Goal: Task Accomplishment & Management: Use online tool/utility

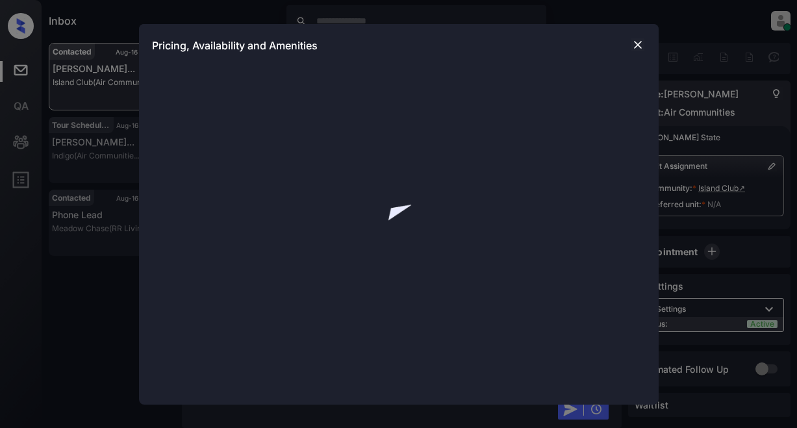
scroll to position [1518, 0]
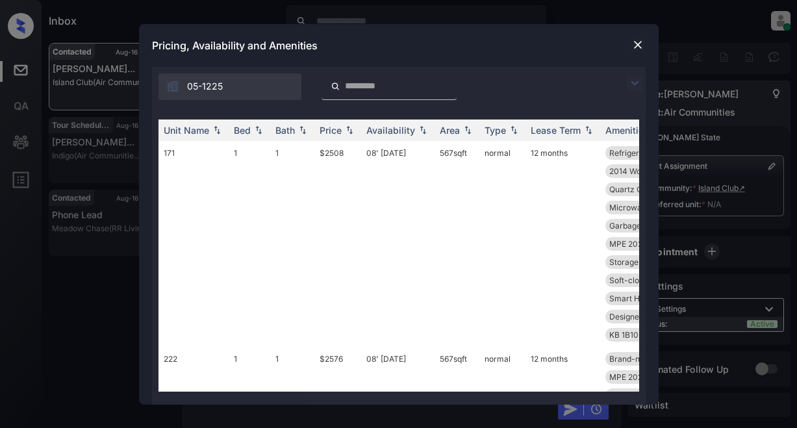
click at [638, 87] on img at bounding box center [635, 83] width 16 height 16
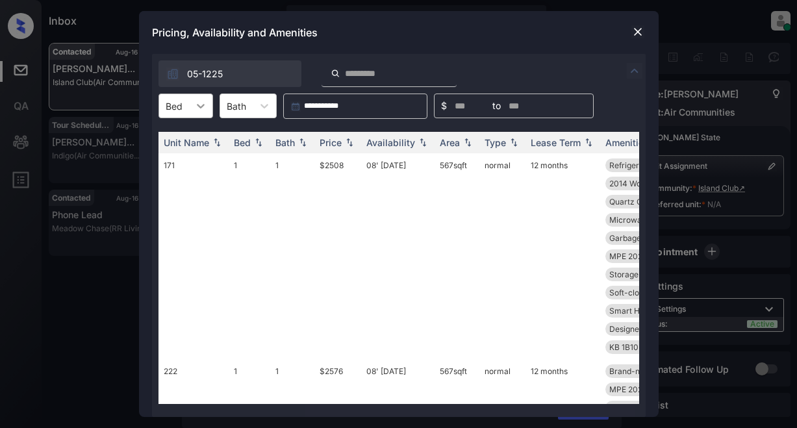
click at [199, 106] on icon at bounding box center [201, 106] width 8 height 5
click at [194, 147] on div "1" at bounding box center [185, 137] width 55 height 23
click at [338, 141] on div "Price" at bounding box center [331, 142] width 22 height 11
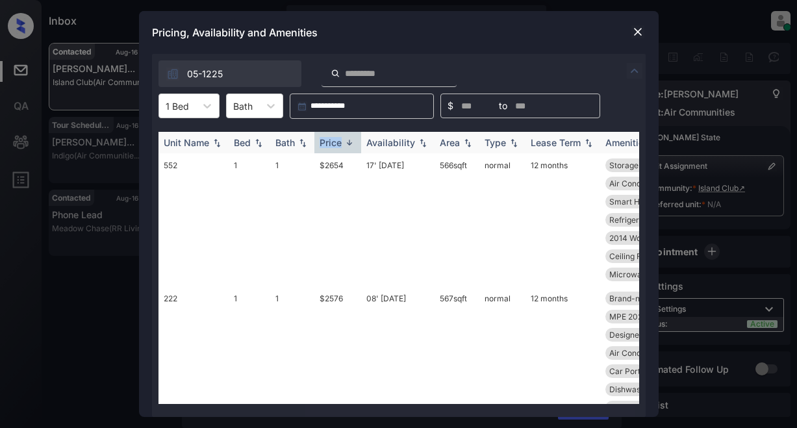
click at [338, 141] on div "Price" at bounding box center [331, 142] width 22 height 11
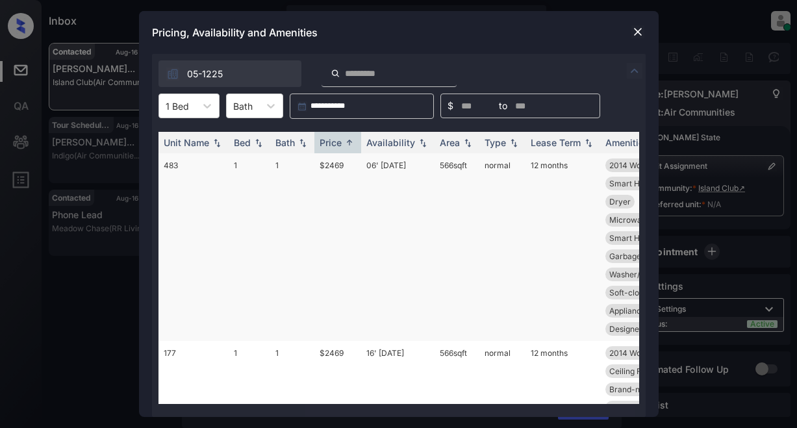
click at [331, 168] on td "$2469" at bounding box center [337, 247] width 47 height 188
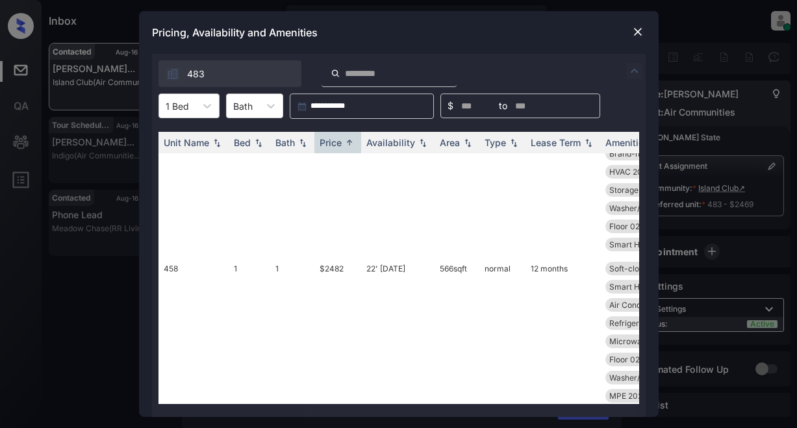
scroll to position [455, 0]
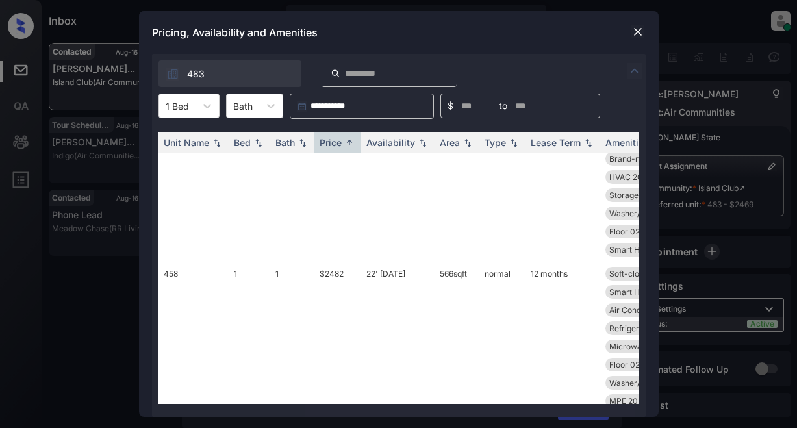
click at [630, 28] on div at bounding box center [638, 32] width 16 height 16
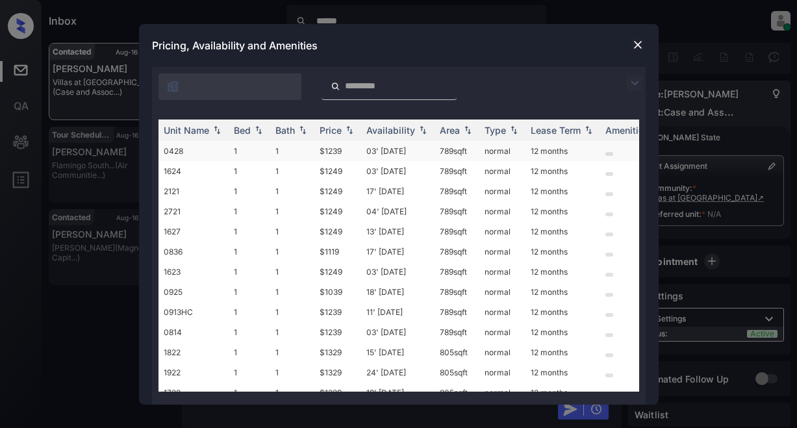
scroll to position [2719, 0]
click at [634, 84] on img at bounding box center [635, 83] width 16 height 16
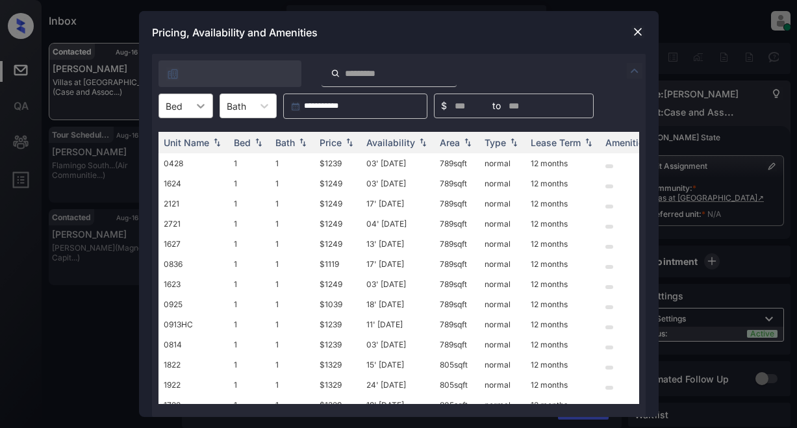
click at [195, 104] on icon at bounding box center [200, 105] width 13 height 13
click at [176, 162] on div "2" at bounding box center [185, 160] width 55 height 23
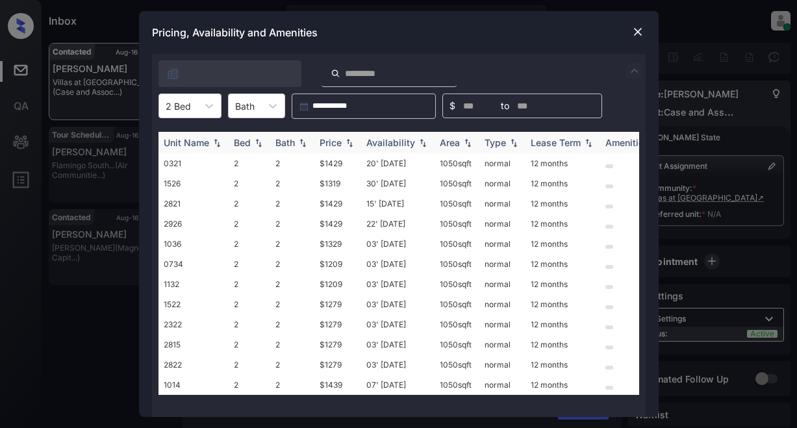
click at [295, 141] on div "Bath" at bounding box center [292, 142] width 34 height 11
click at [333, 165] on td "$1429" at bounding box center [337, 163] width 47 height 20
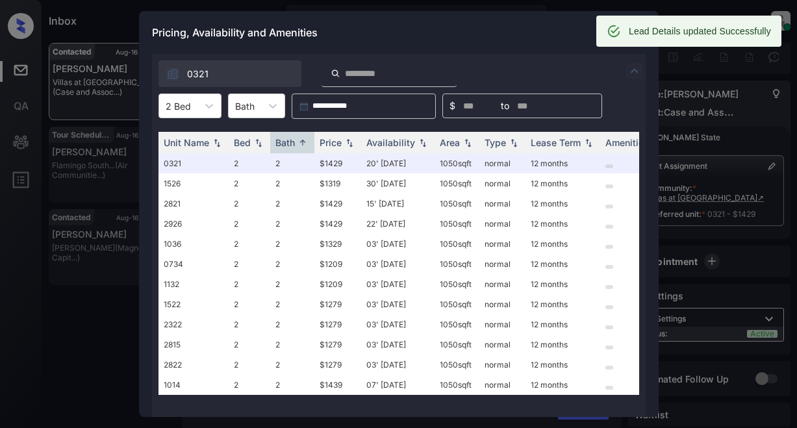
click at [526, 28] on div "Pricing, Availability and Amenities" at bounding box center [399, 32] width 520 height 43
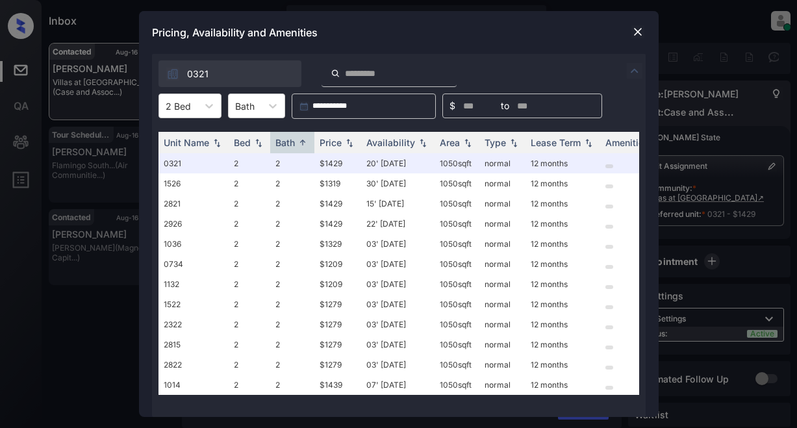
click at [645, 29] on div at bounding box center [638, 32] width 16 height 16
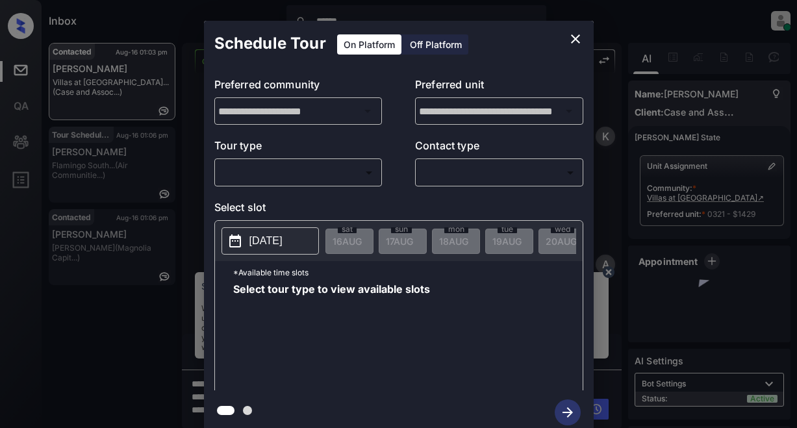
scroll to position [2998, 0]
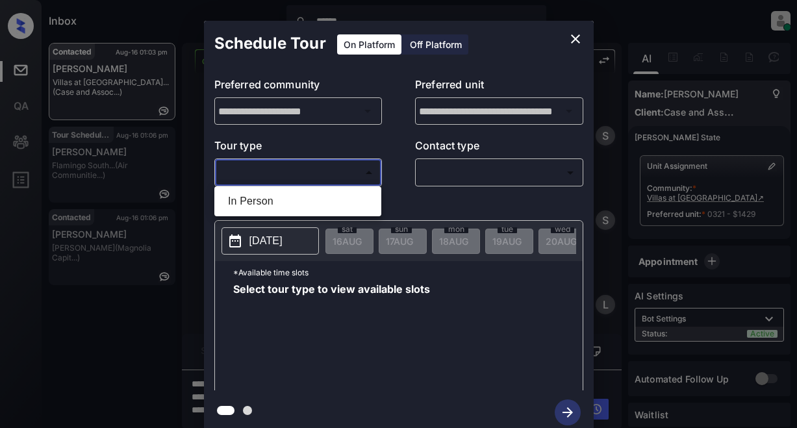
click at [292, 168] on body "Inbox ****** Lyzzelle M. Ceralde Online Set yourself offline Set yourself on br…" at bounding box center [398, 214] width 797 height 428
click at [292, 168] on div at bounding box center [398, 214] width 797 height 428
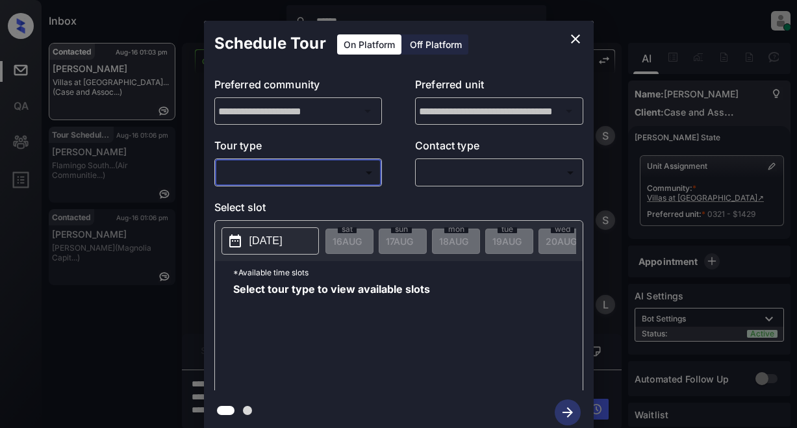
click at [572, 42] on icon "close" at bounding box center [575, 38] width 9 height 9
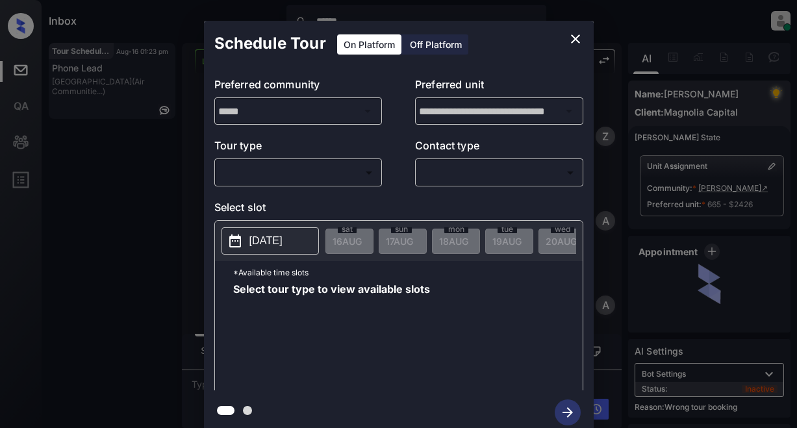
scroll to position [2706, 0]
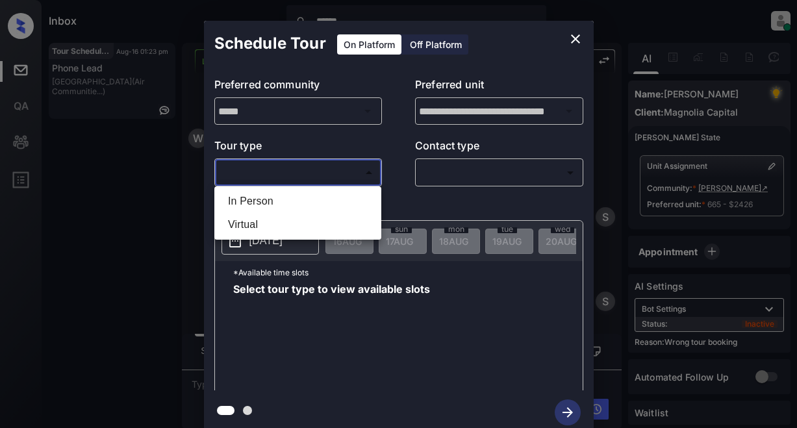
click at [340, 173] on body "Inbox ****** Lyzzelle [PERSON_NAME] Online Set yourself offline Set yourself on…" at bounding box center [398, 214] width 797 height 428
click at [277, 201] on li "In Person" at bounding box center [298, 201] width 160 height 23
type input "********"
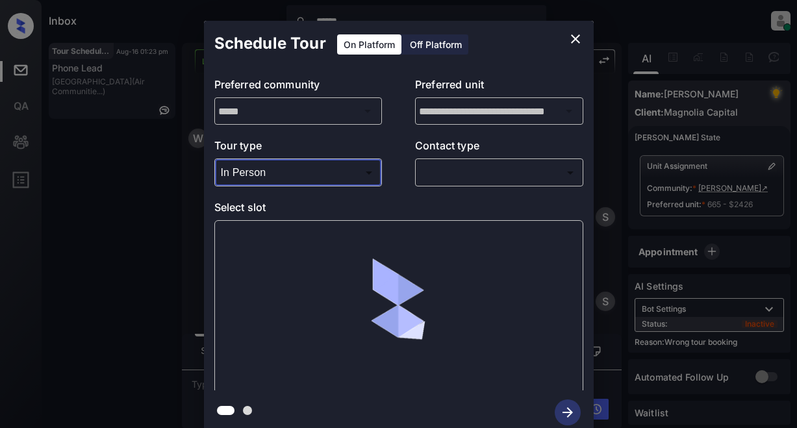
click at [445, 178] on body "Inbox ****** Lyzzelle M. Ceralde Online Set yourself offline Set yourself on br…" at bounding box center [398, 214] width 797 height 428
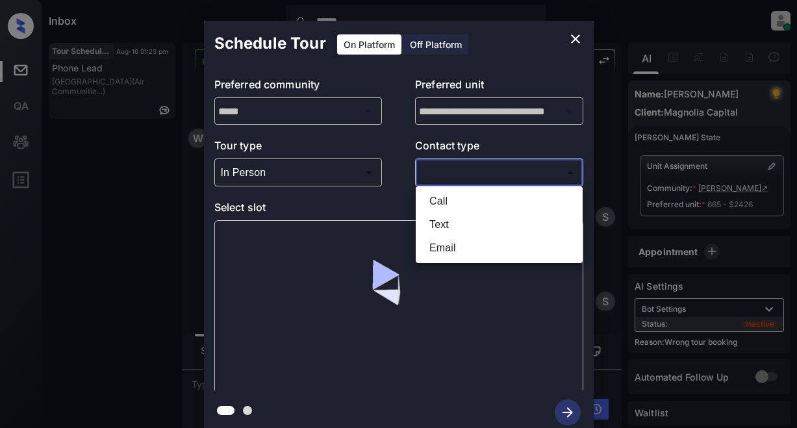
click at [435, 222] on li "Text" at bounding box center [499, 224] width 160 height 23
type input "****"
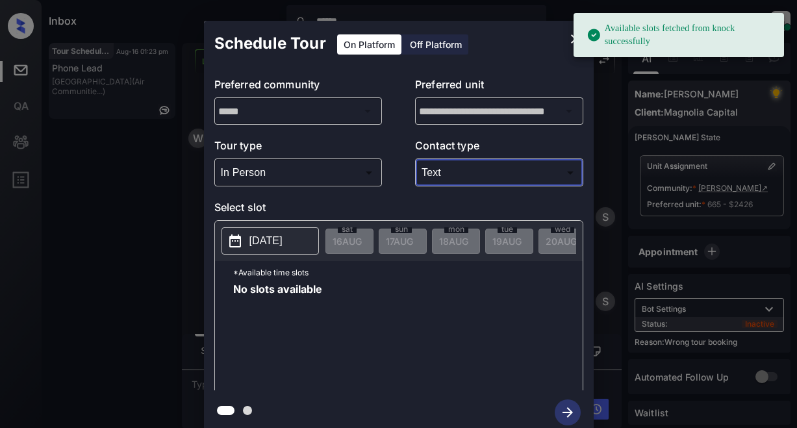
click at [263, 236] on p "2025-08-16" at bounding box center [265, 241] width 33 height 16
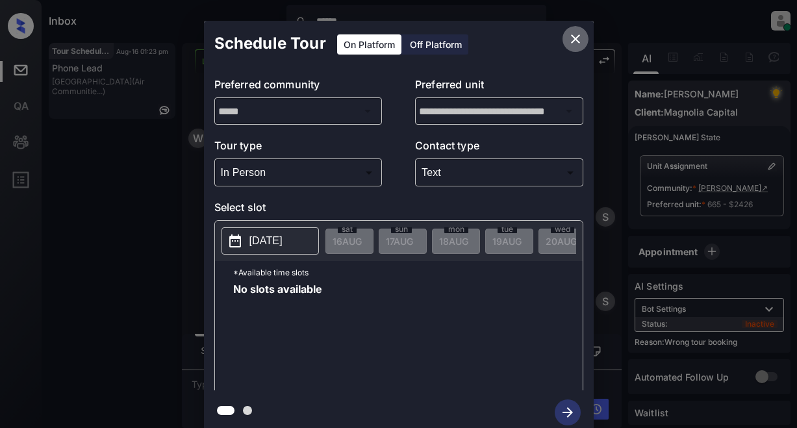
click at [573, 39] on icon "close" at bounding box center [576, 39] width 16 height 16
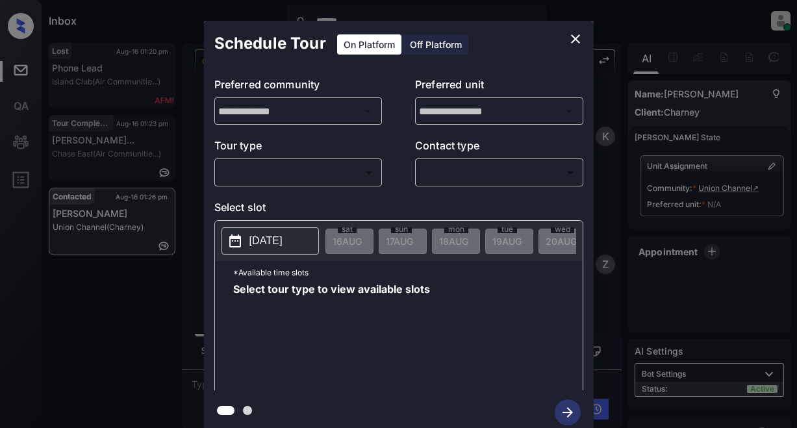
scroll to position [829, 0]
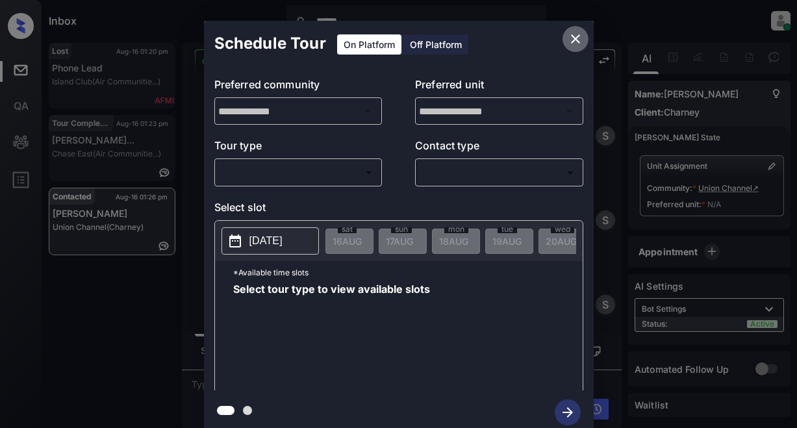
click at [575, 42] on icon "close" at bounding box center [576, 39] width 16 height 16
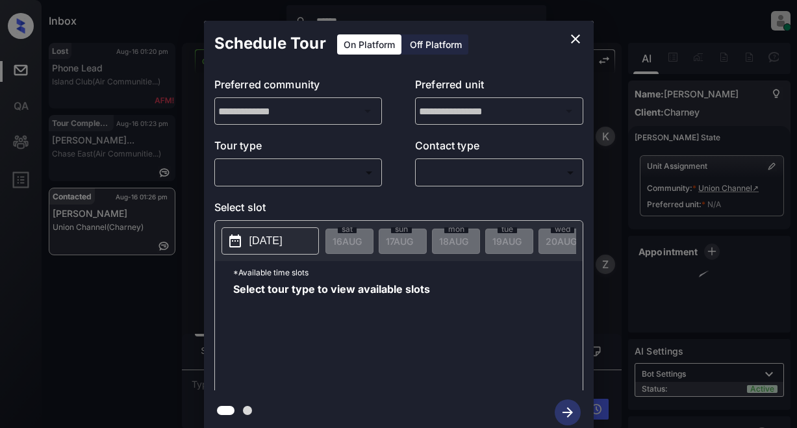
scroll to position [569, 0]
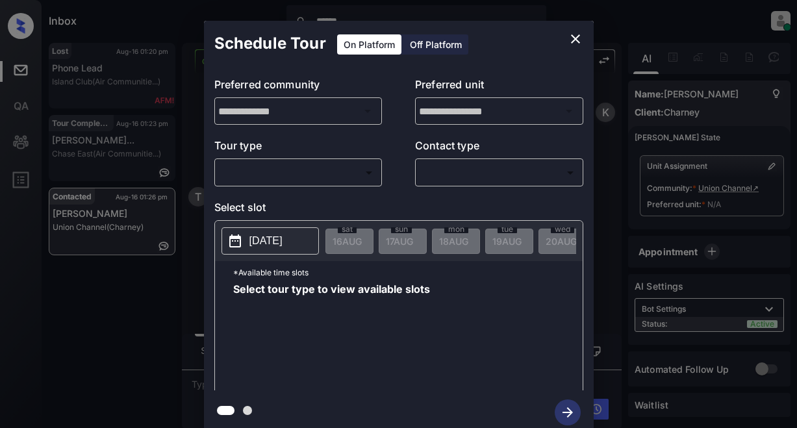
click at [303, 178] on body "Inbox ****** Lyzzelle [PERSON_NAME] Online Set yourself offline Set yourself on…" at bounding box center [398, 214] width 797 height 428
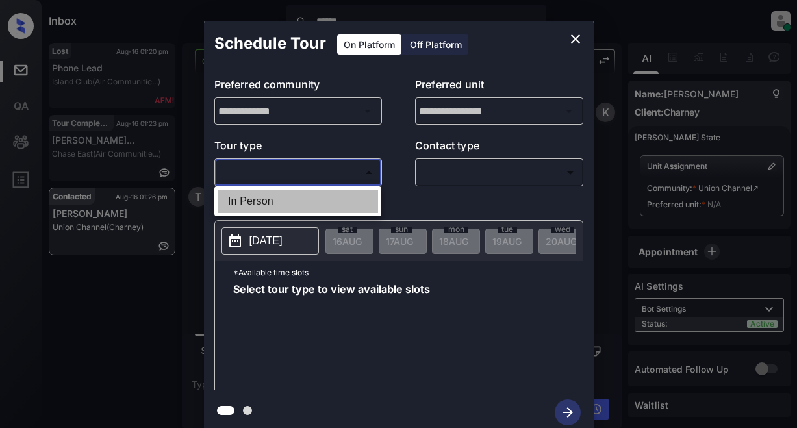
drag, startPoint x: 269, startPoint y: 203, endPoint x: 312, endPoint y: 195, distance: 43.7
click at [277, 202] on li "In Person" at bounding box center [298, 201] width 160 height 23
type input "********"
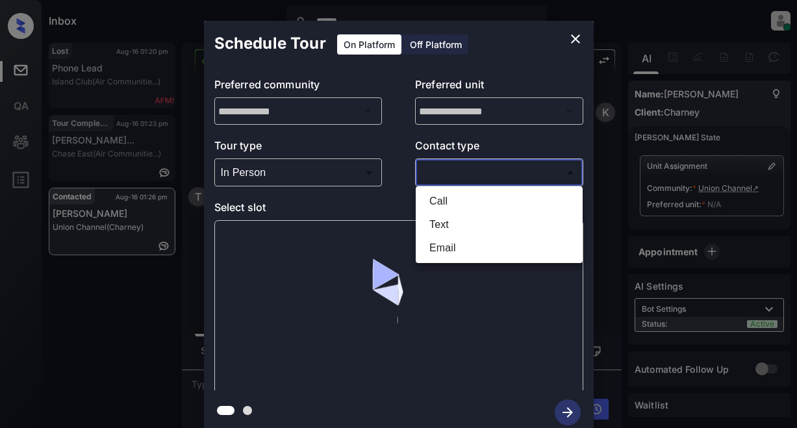
drag, startPoint x: 456, startPoint y: 178, endPoint x: 482, endPoint y: 177, distance: 26.0
click at [459, 178] on body "Inbox ****** Lyzzelle [PERSON_NAME] Online Set yourself offline Set yourself on…" at bounding box center [398, 214] width 797 height 428
click at [437, 225] on li "Text" at bounding box center [499, 224] width 160 height 23
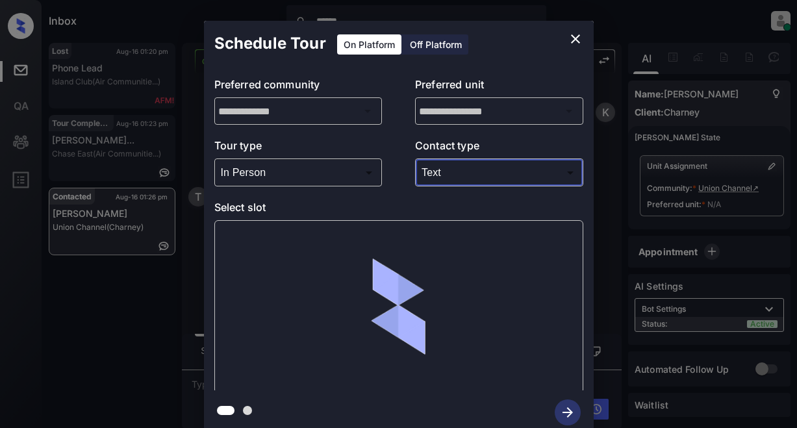
type input "****"
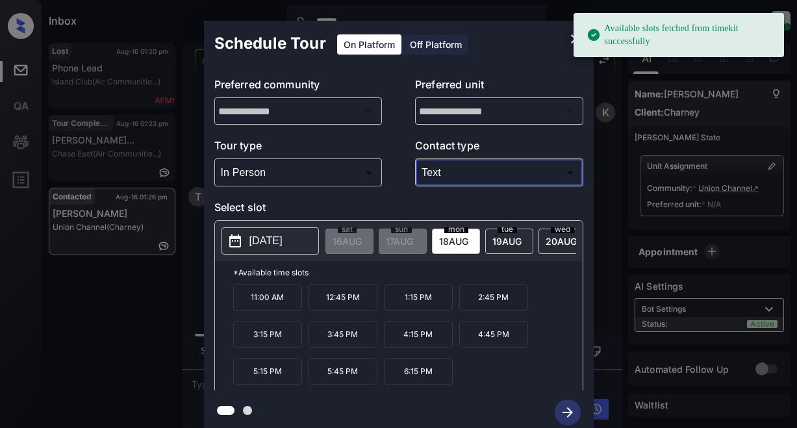
click at [253, 239] on p "2025-08-18" at bounding box center [265, 241] width 33 height 16
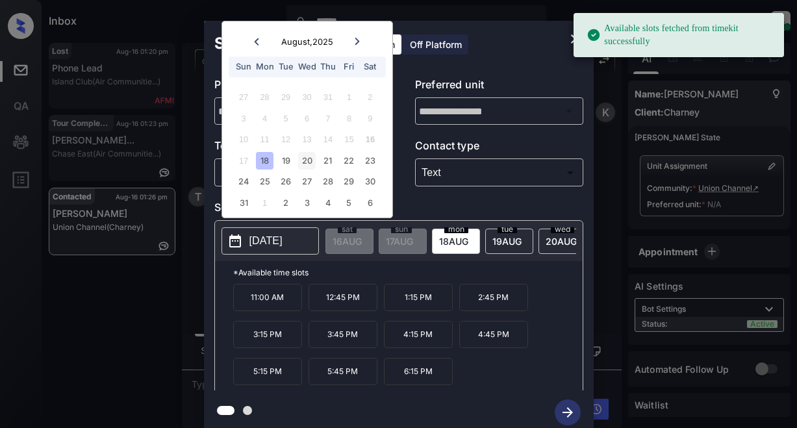
click at [313, 162] on div "20" at bounding box center [307, 161] width 18 height 18
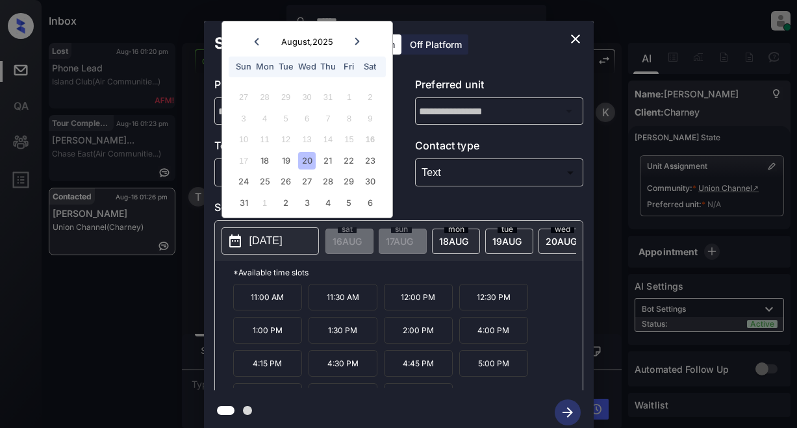
scroll to position [22, 0]
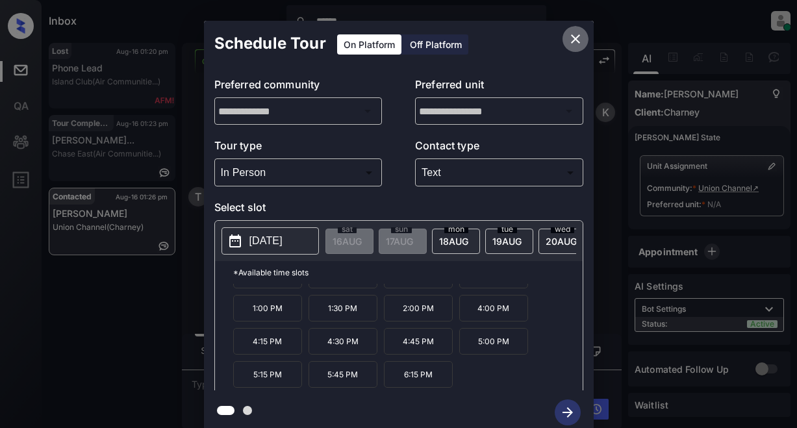
click at [578, 35] on icon "close" at bounding box center [576, 39] width 16 height 16
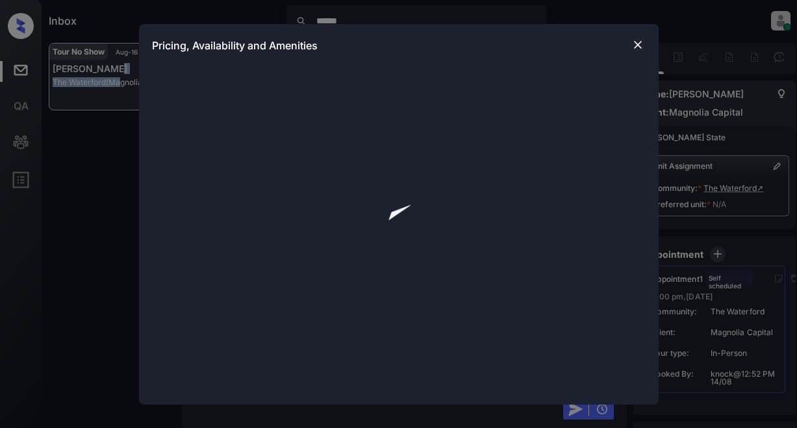
scroll to position [1317, 0]
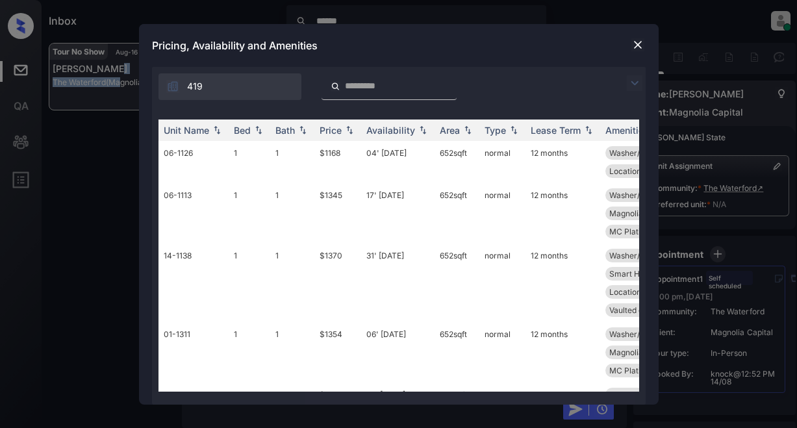
click at [632, 84] on img at bounding box center [635, 83] width 16 height 16
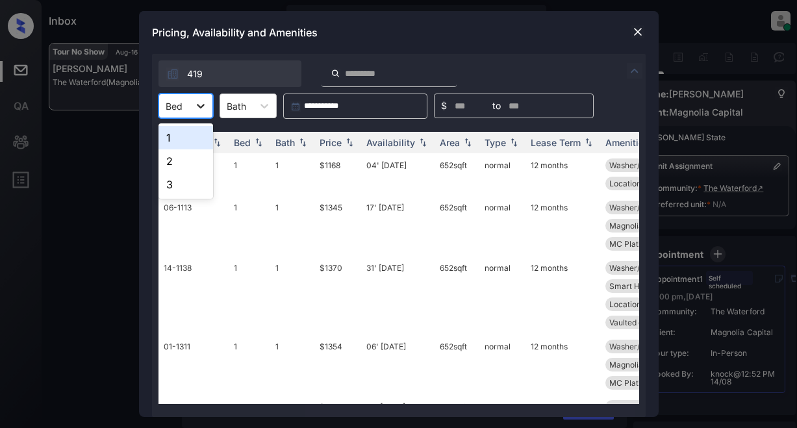
click at [202, 107] on icon at bounding box center [201, 106] width 8 height 5
click at [176, 138] on div "1" at bounding box center [185, 137] width 55 height 23
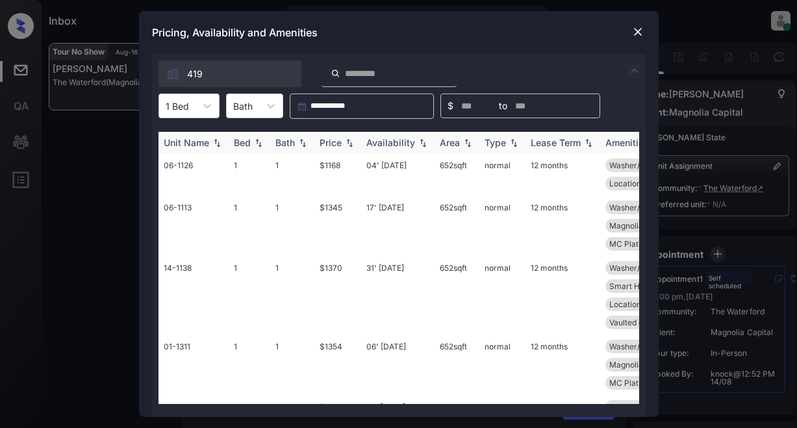
click at [341, 143] on div "Price" at bounding box center [331, 142] width 22 height 11
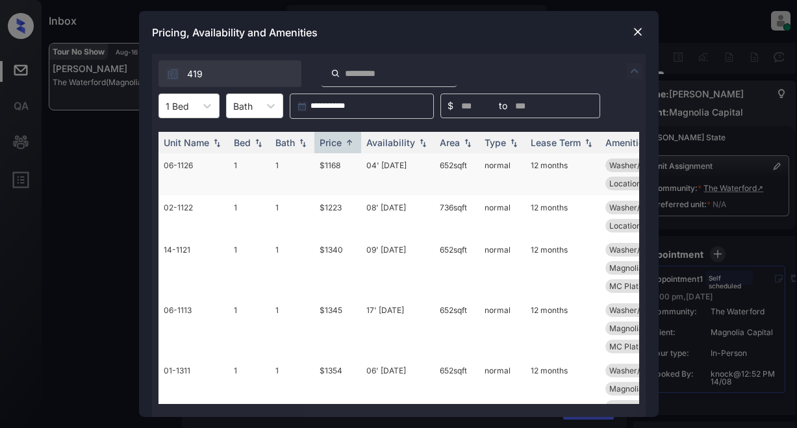
scroll to position [1400, 0]
click at [325, 164] on td "$1168" at bounding box center [337, 174] width 47 height 42
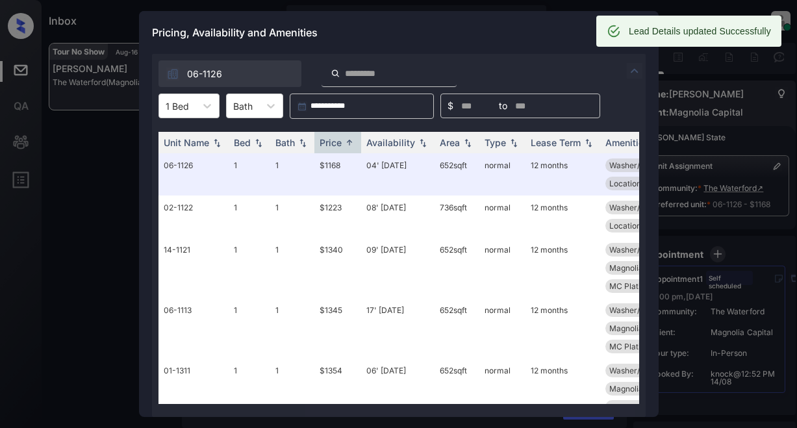
click at [551, 29] on div "Pricing, Availability and Amenities" at bounding box center [399, 32] width 520 height 43
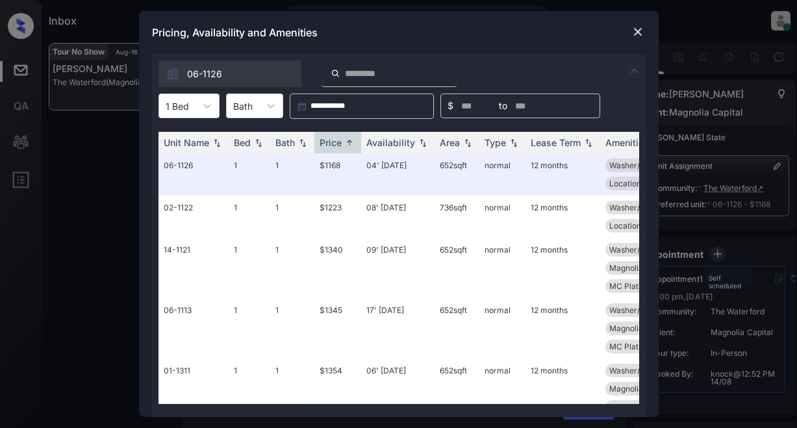
click at [548, 32] on div "Pricing, Availability and Amenities" at bounding box center [399, 32] width 520 height 43
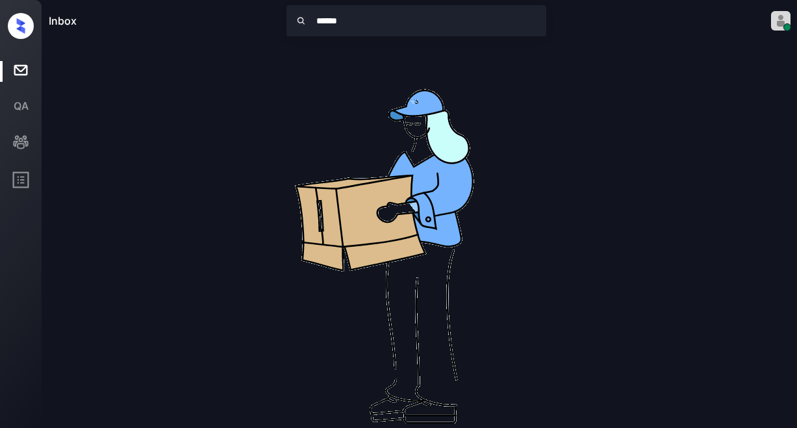
click at [639, 33] on div "Inbox ****** Lyzzelle M. Ceralde Online Set yourself offline Set yourself on br…" at bounding box center [419, 21] width 755 height 42
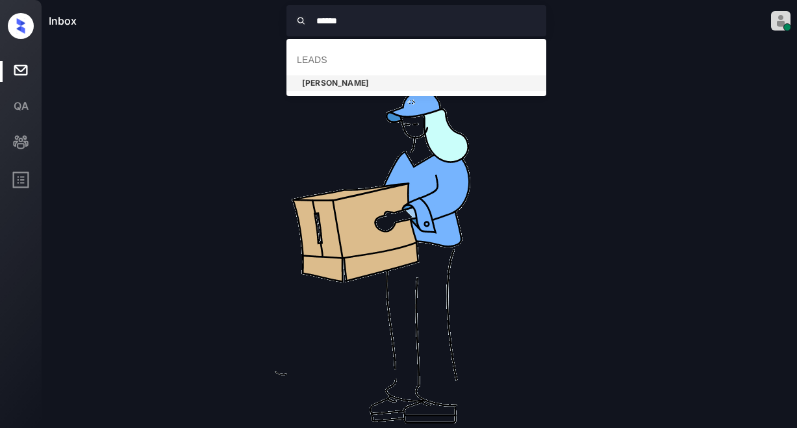
click at [363, 29] on input "******" at bounding box center [430, 20] width 233 height 31
type input "*"
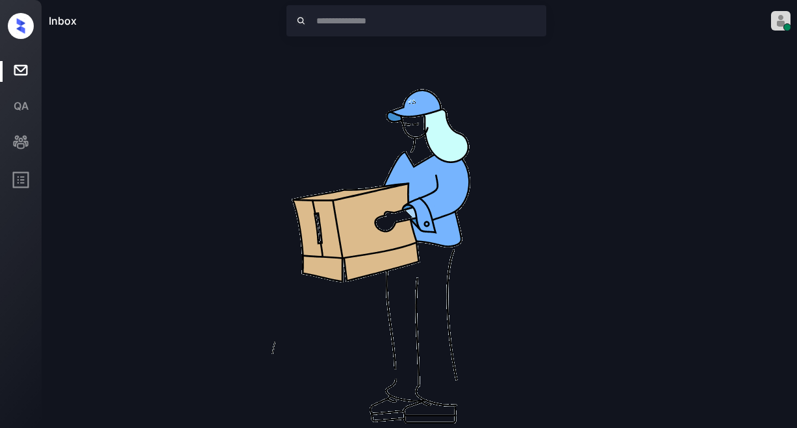
click at [642, 233] on div "No leads are available right now" at bounding box center [420, 257] width 742 height 429
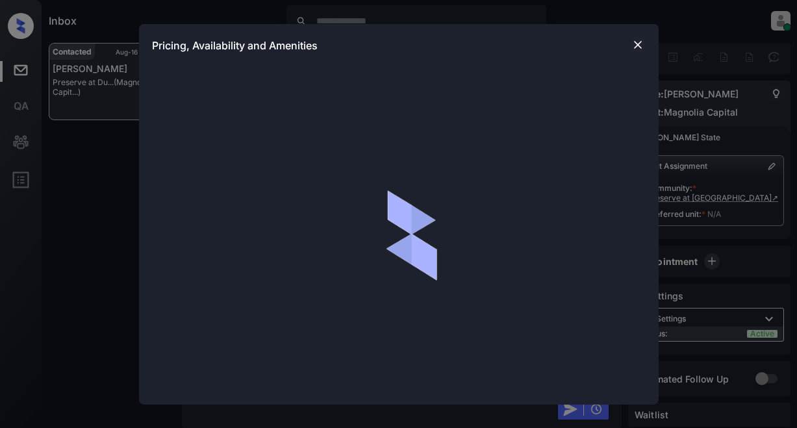
scroll to position [922, 0]
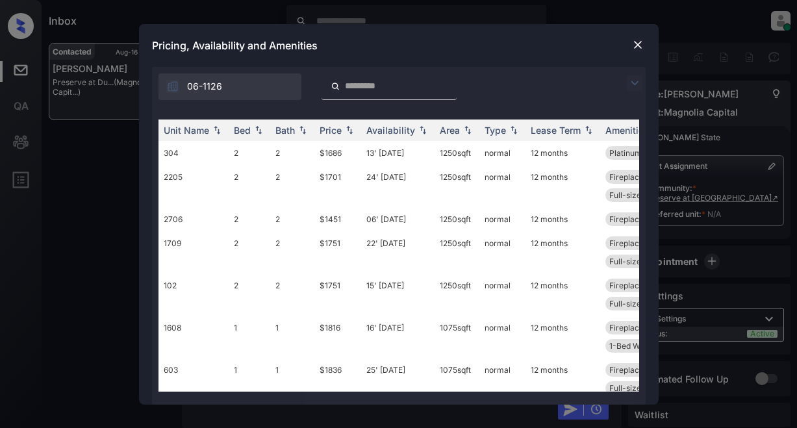
click at [629, 84] on img at bounding box center [635, 83] width 16 height 16
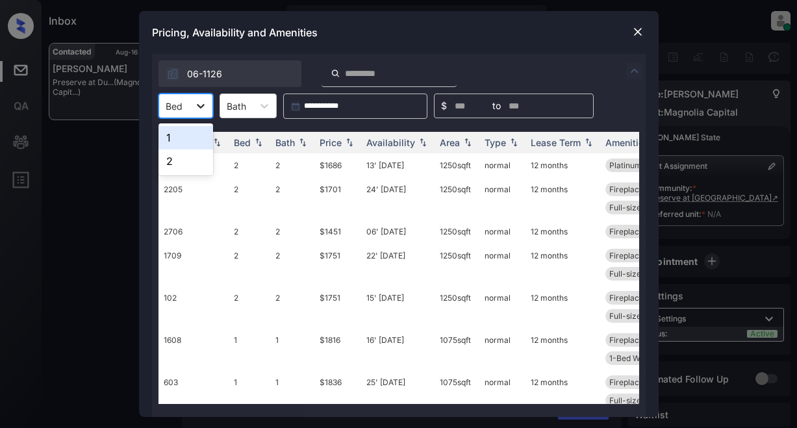
click at [199, 105] on icon at bounding box center [201, 106] width 8 height 5
click at [184, 160] on div "2" at bounding box center [185, 160] width 55 height 23
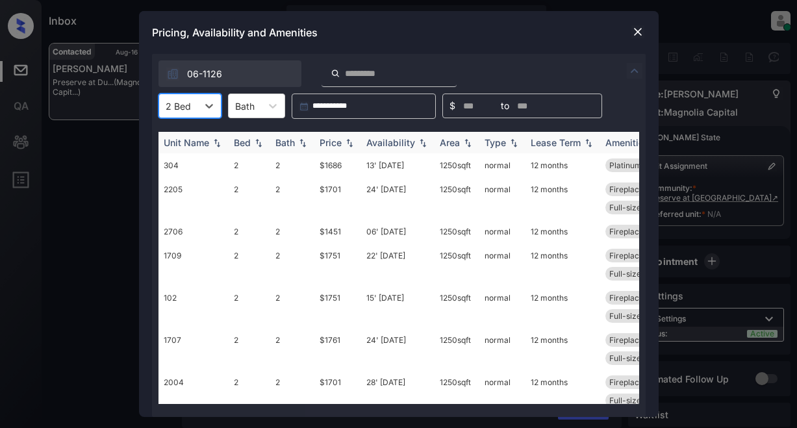
click at [347, 144] on img at bounding box center [349, 142] width 13 height 9
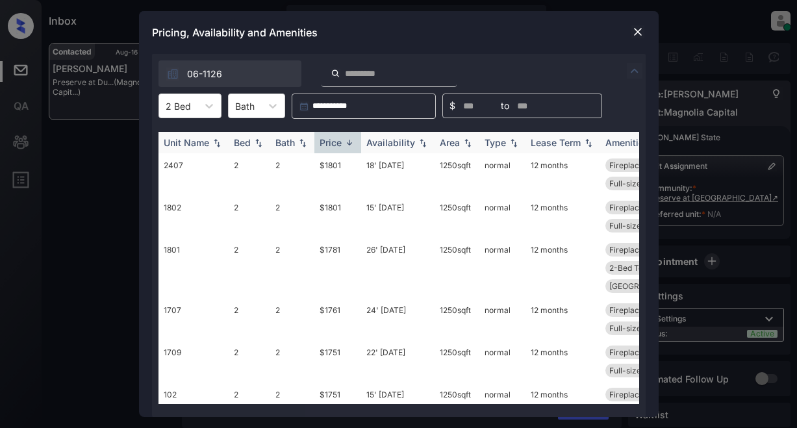
click at [347, 144] on img at bounding box center [349, 143] width 13 height 10
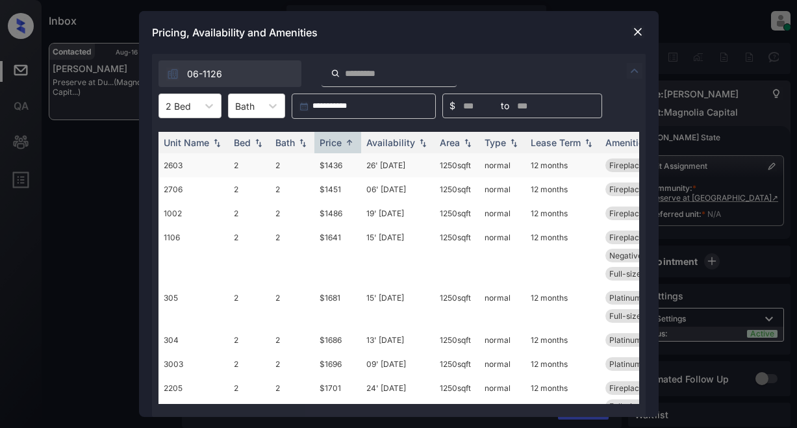
click at [341, 169] on td "$1436" at bounding box center [337, 165] width 47 height 24
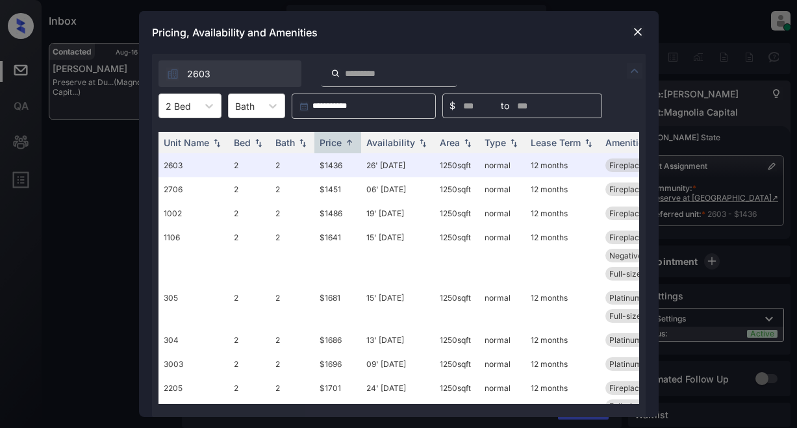
click at [635, 35] on img at bounding box center [637, 31] width 13 height 13
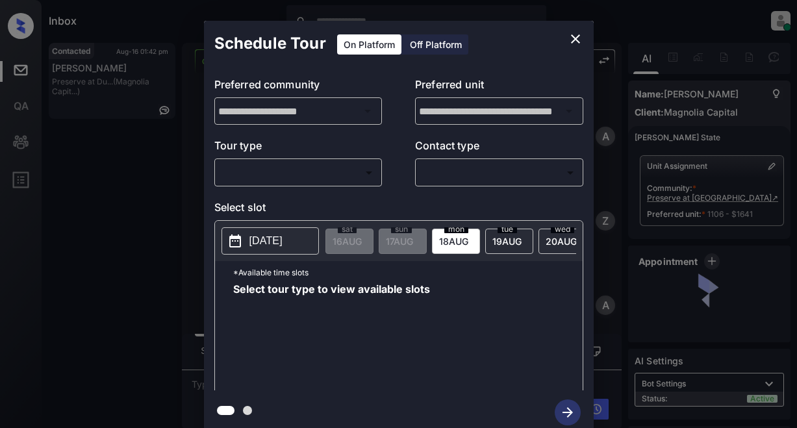
scroll to position [1834, 0]
click at [344, 175] on body "Inbox Lyzzelle [PERSON_NAME] Online Set yourself offline Set yourself on break …" at bounding box center [398, 214] width 797 height 428
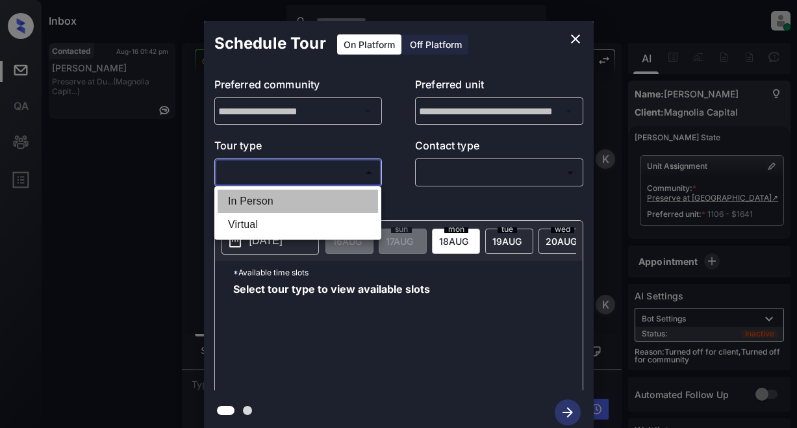
click at [240, 200] on li "In Person" at bounding box center [298, 201] width 160 height 23
type input "********"
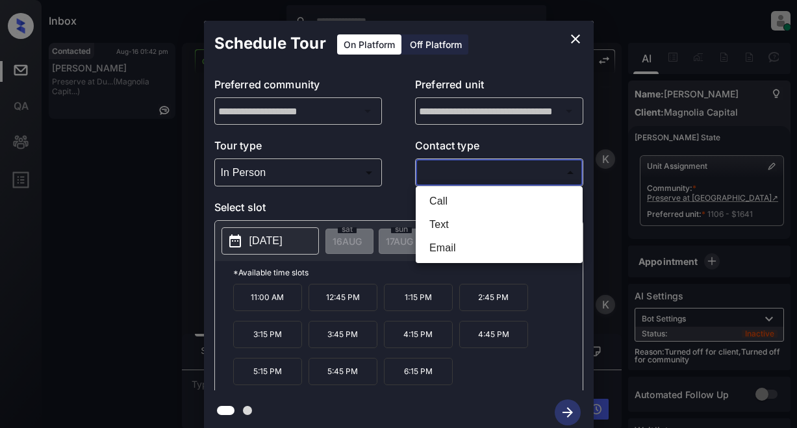
click at [457, 177] on body "Inbox Lyzzelle [PERSON_NAME] Online Set yourself offline Set yourself on break …" at bounding box center [398, 214] width 797 height 428
click at [440, 221] on li "Text" at bounding box center [499, 224] width 160 height 23
type input "****"
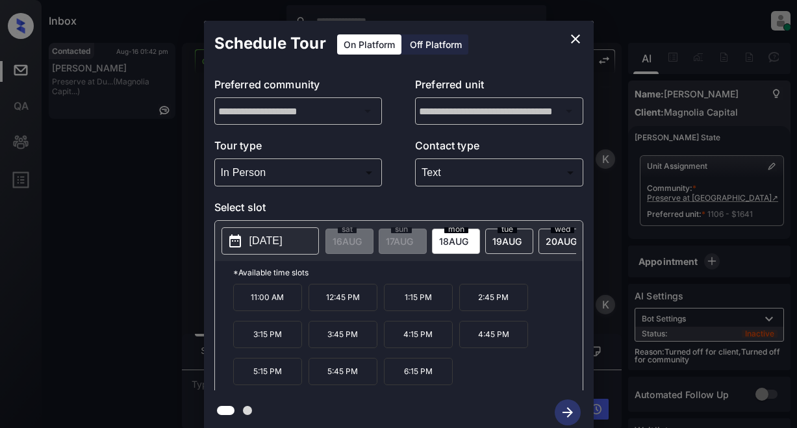
click at [283, 246] on p "2025-08-18" at bounding box center [265, 241] width 33 height 16
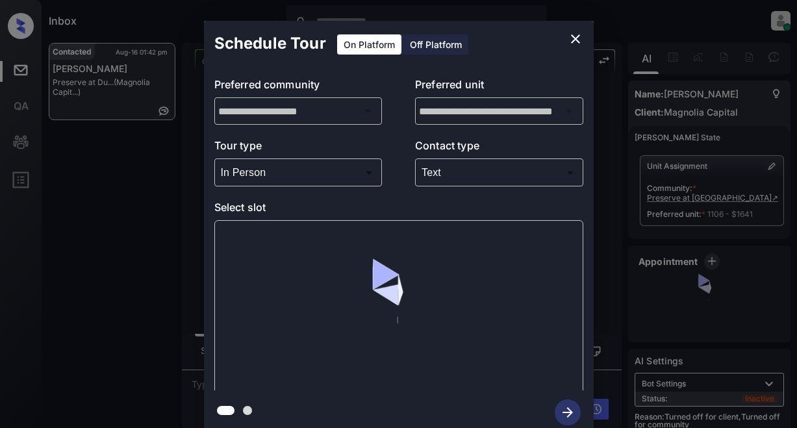
scroll to position [5, 0]
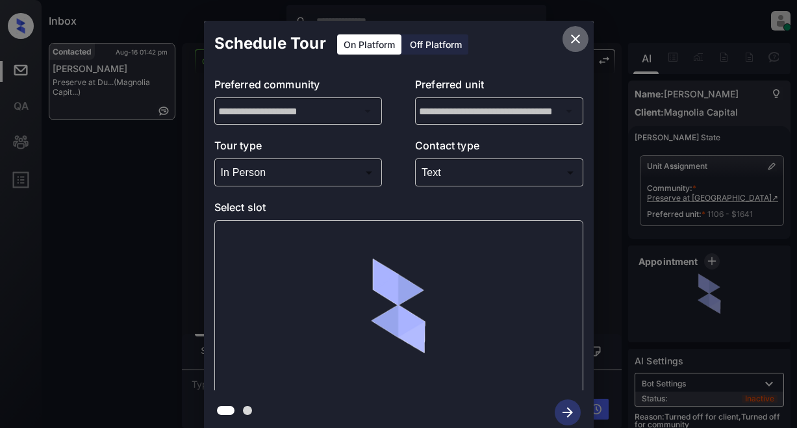
click at [577, 40] on icon "close" at bounding box center [576, 39] width 16 height 16
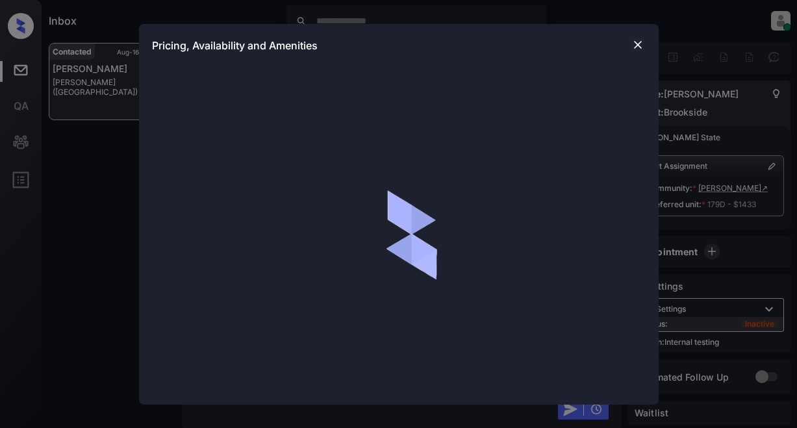
scroll to position [5351, 0]
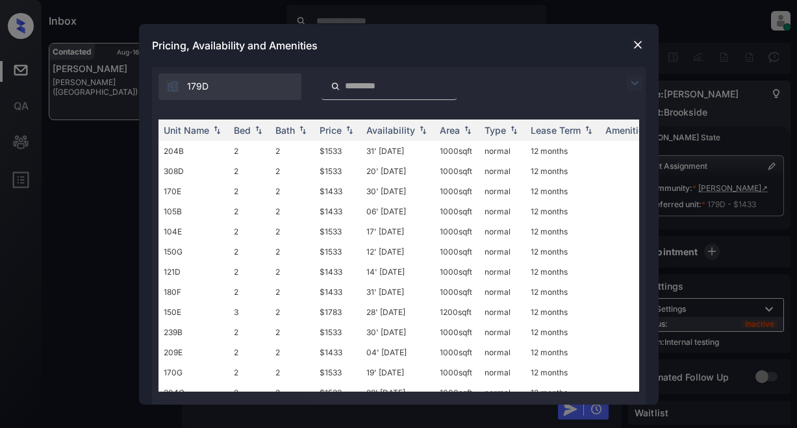
click at [633, 43] on img at bounding box center [637, 44] width 13 height 13
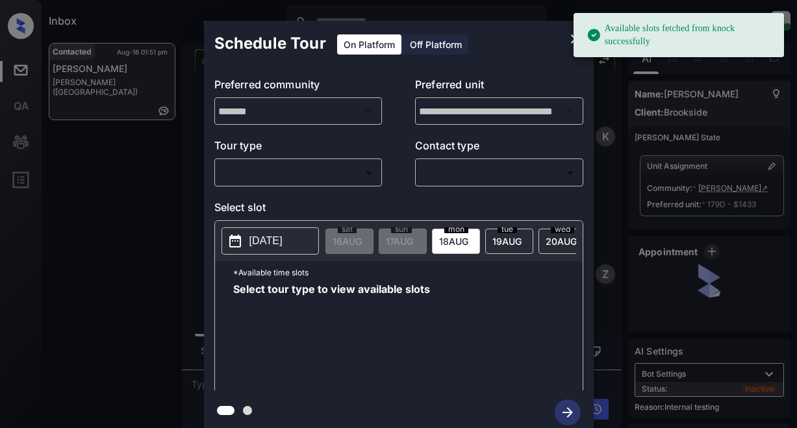
scroll to position [5351, 0]
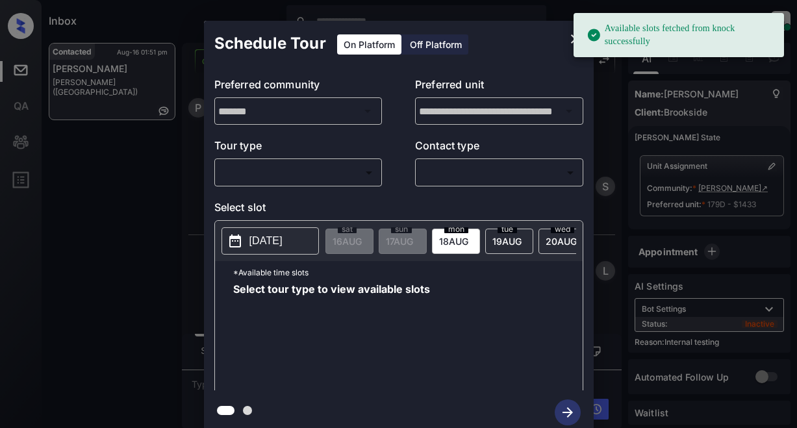
click at [286, 166] on body "Available slots fetched from knock successfully Inbox Lyzzelle [PERSON_NAME] On…" at bounding box center [398, 214] width 797 height 428
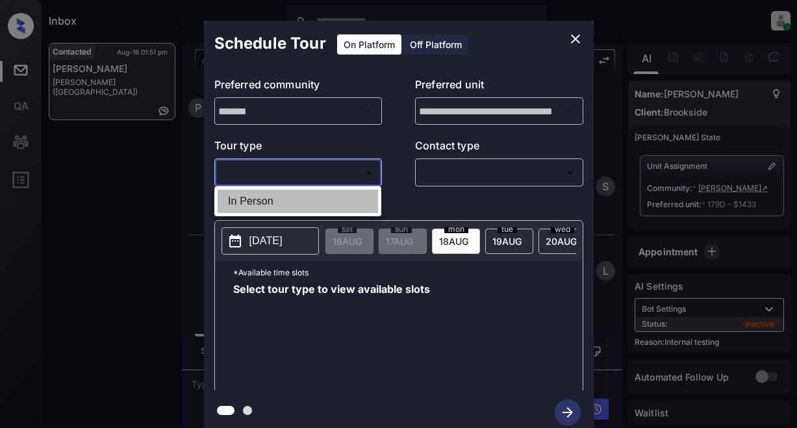
click at [247, 198] on li "In Person" at bounding box center [298, 201] width 160 height 23
type input "********"
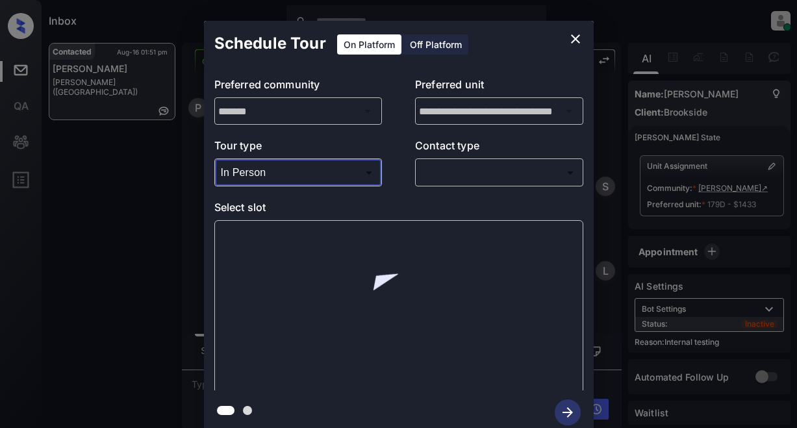
click at [461, 175] on body "Inbox Lyzzelle [PERSON_NAME] Online Set yourself offline Set yourself on break …" at bounding box center [398, 214] width 797 height 428
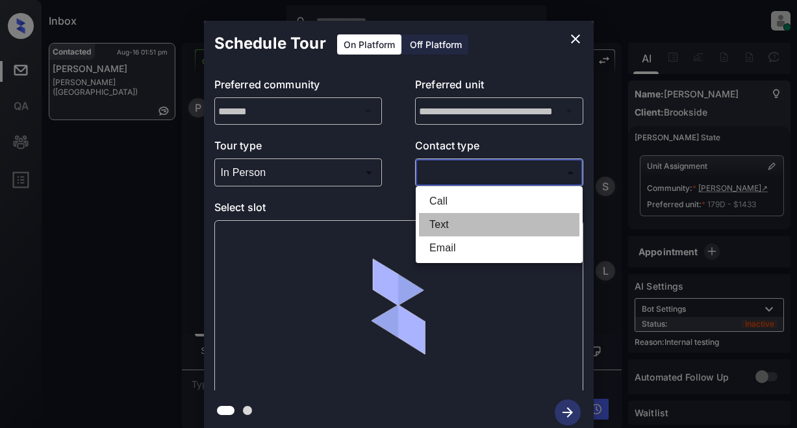
click at [443, 222] on li "Text" at bounding box center [499, 224] width 160 height 23
type input "****"
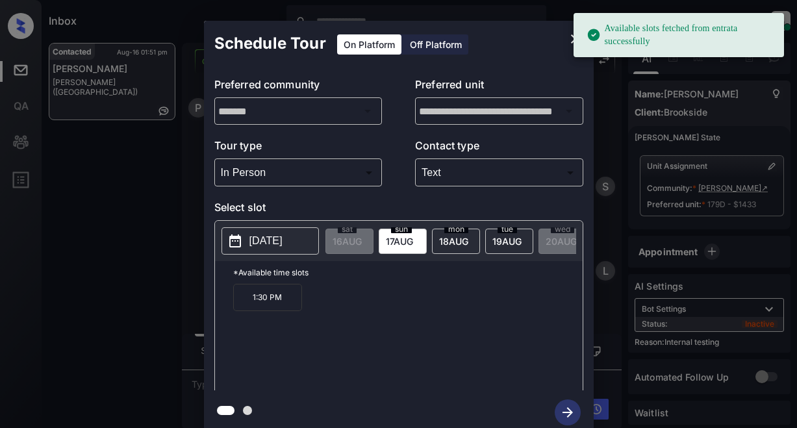
click at [283, 242] on p "[DATE]" at bounding box center [265, 241] width 33 height 16
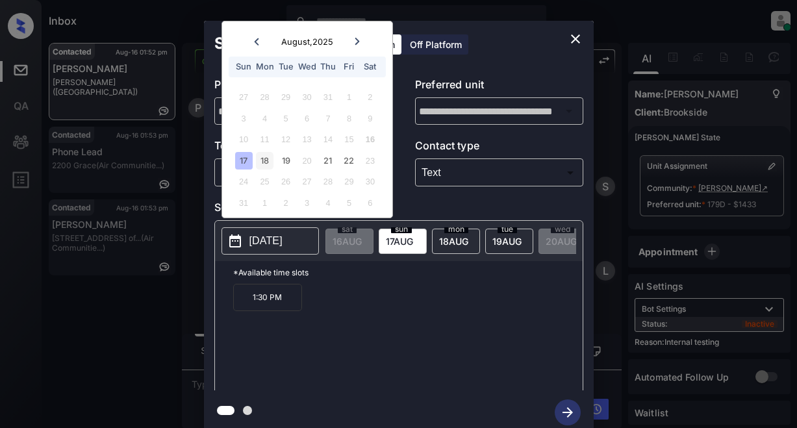
click at [260, 161] on div "18" at bounding box center [265, 161] width 18 height 18
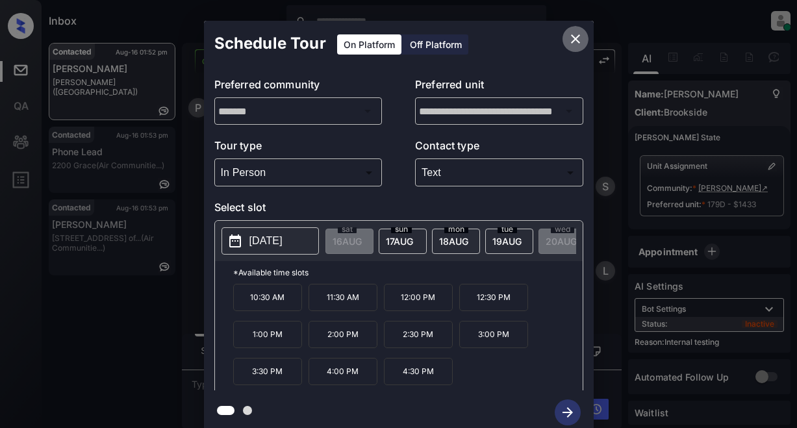
click at [577, 41] on icon "close" at bounding box center [576, 39] width 16 height 16
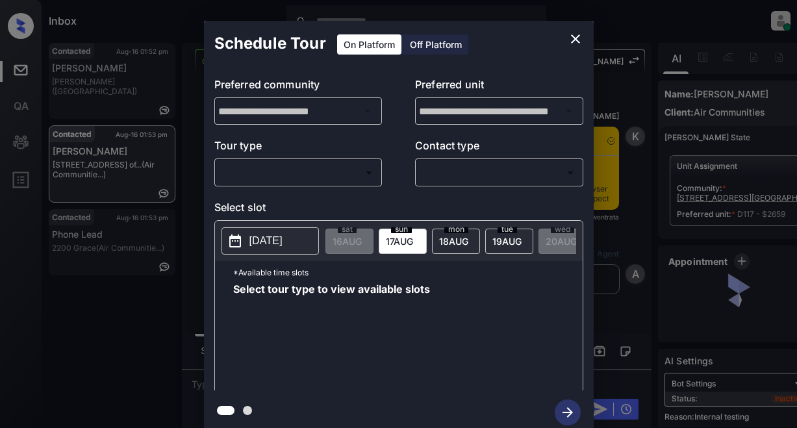
scroll to position [1323, 0]
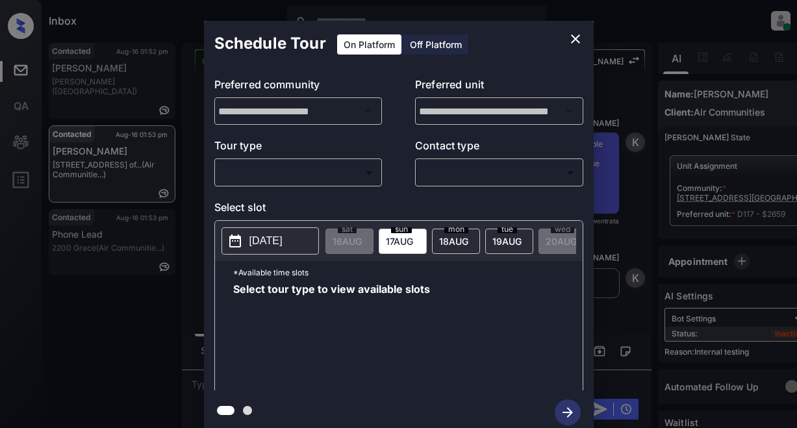
click at [288, 174] on body "Inbox Lyzzelle M. Ceralde Online Set yourself offline Set yourself on break Pro…" at bounding box center [398, 214] width 797 height 428
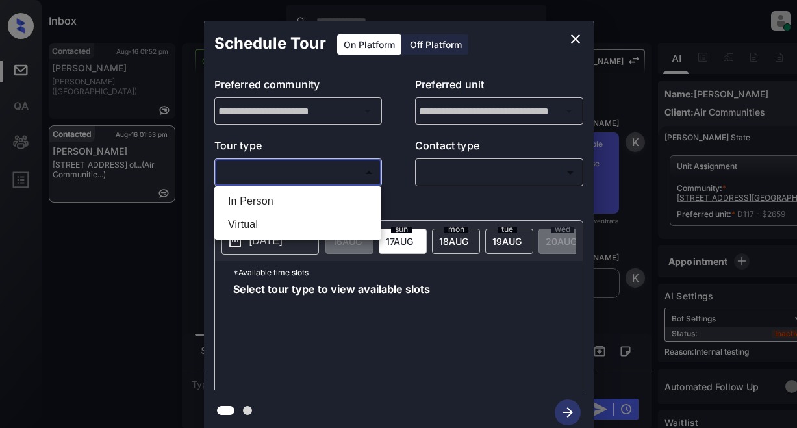
drag, startPoint x: 270, startPoint y: 198, endPoint x: 412, endPoint y: 183, distance: 143.1
click at [276, 197] on li "In Person" at bounding box center [298, 201] width 160 height 23
type input "********"
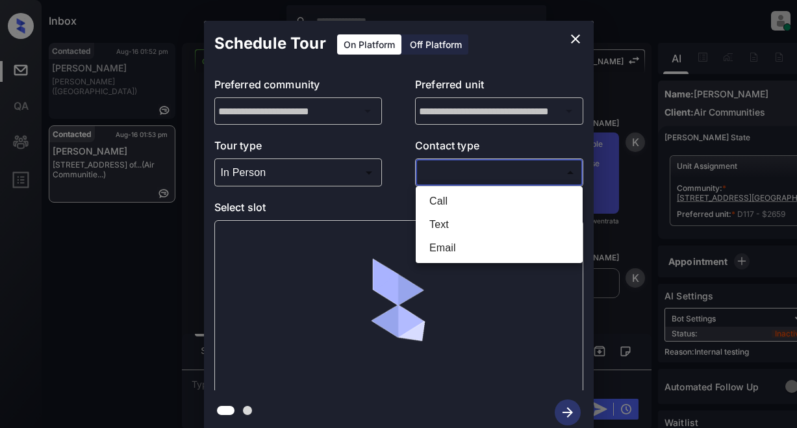
drag, startPoint x: 435, startPoint y: 178, endPoint x: 488, endPoint y: 176, distance: 52.7
click at [436, 178] on body "Inbox Lyzzelle M. Ceralde Online Set yourself offline Set yourself on break Pro…" at bounding box center [398, 214] width 797 height 428
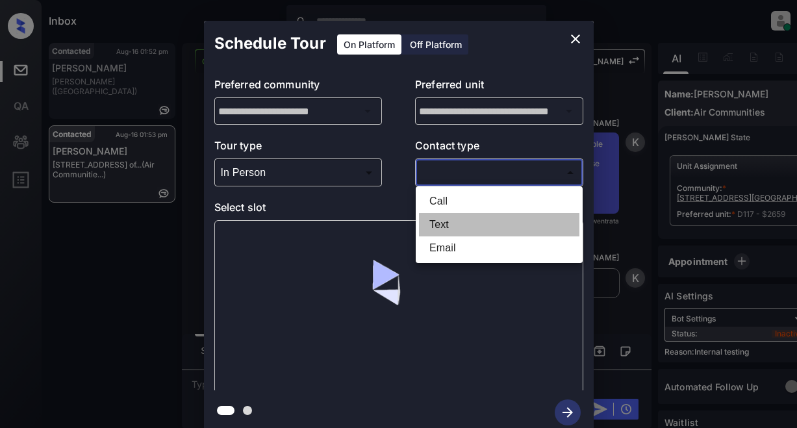
click at [444, 227] on li "Text" at bounding box center [499, 224] width 160 height 23
type input "****"
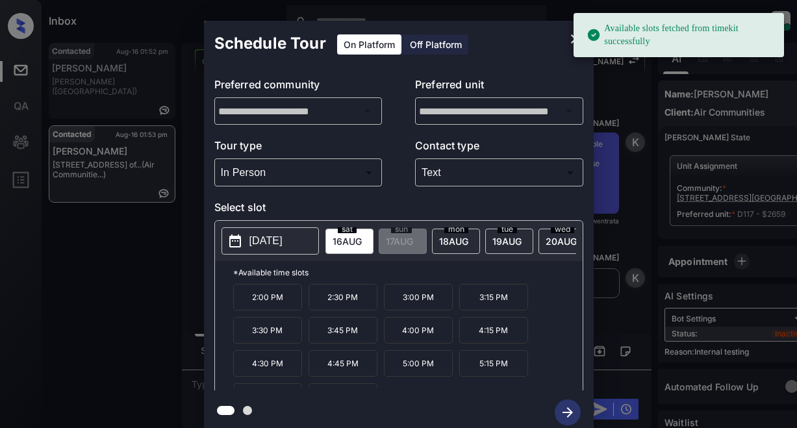
click at [270, 242] on p "2025-08-16" at bounding box center [265, 241] width 33 height 16
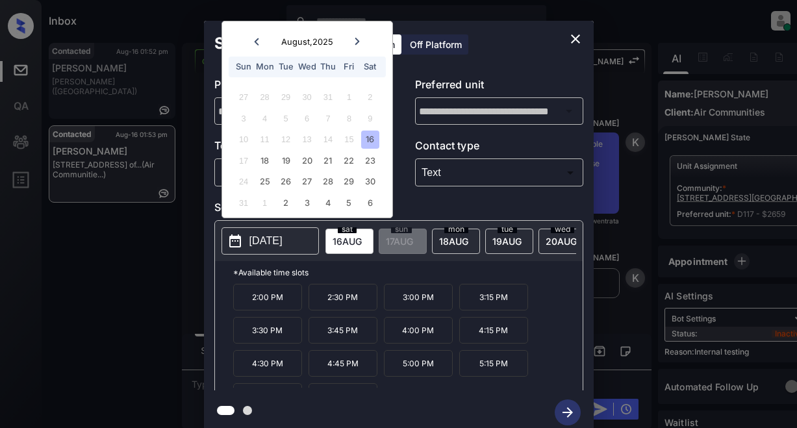
click at [371, 142] on div "16" at bounding box center [370, 140] width 18 height 18
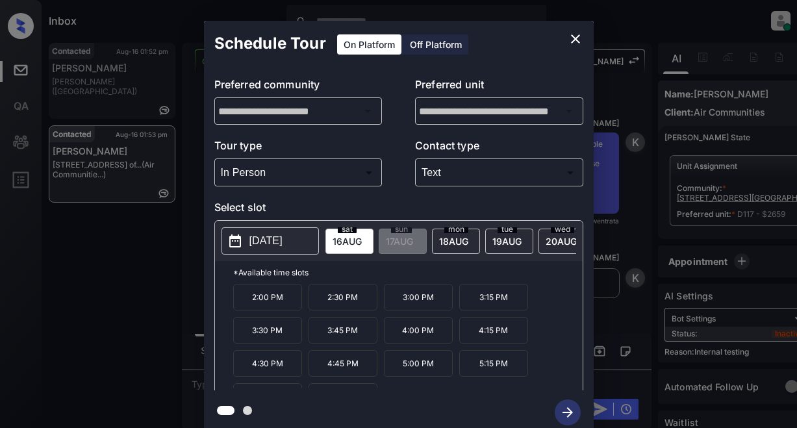
drag, startPoint x: 413, startPoint y: 303, endPoint x: 442, endPoint y: 305, distance: 28.6
click at [414, 303] on p "3:00 PM" at bounding box center [418, 297] width 69 height 27
drag, startPoint x: 572, startPoint y: 410, endPoint x: 592, endPoint y: 364, distance: 50.0
click at [574, 408] on icon "button" at bounding box center [568, 412] width 26 height 26
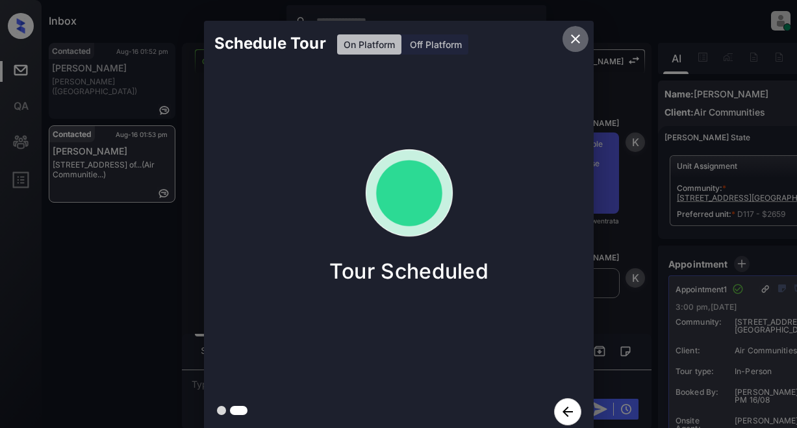
click at [570, 41] on icon "close" at bounding box center [576, 39] width 16 height 16
